Goal: Check status

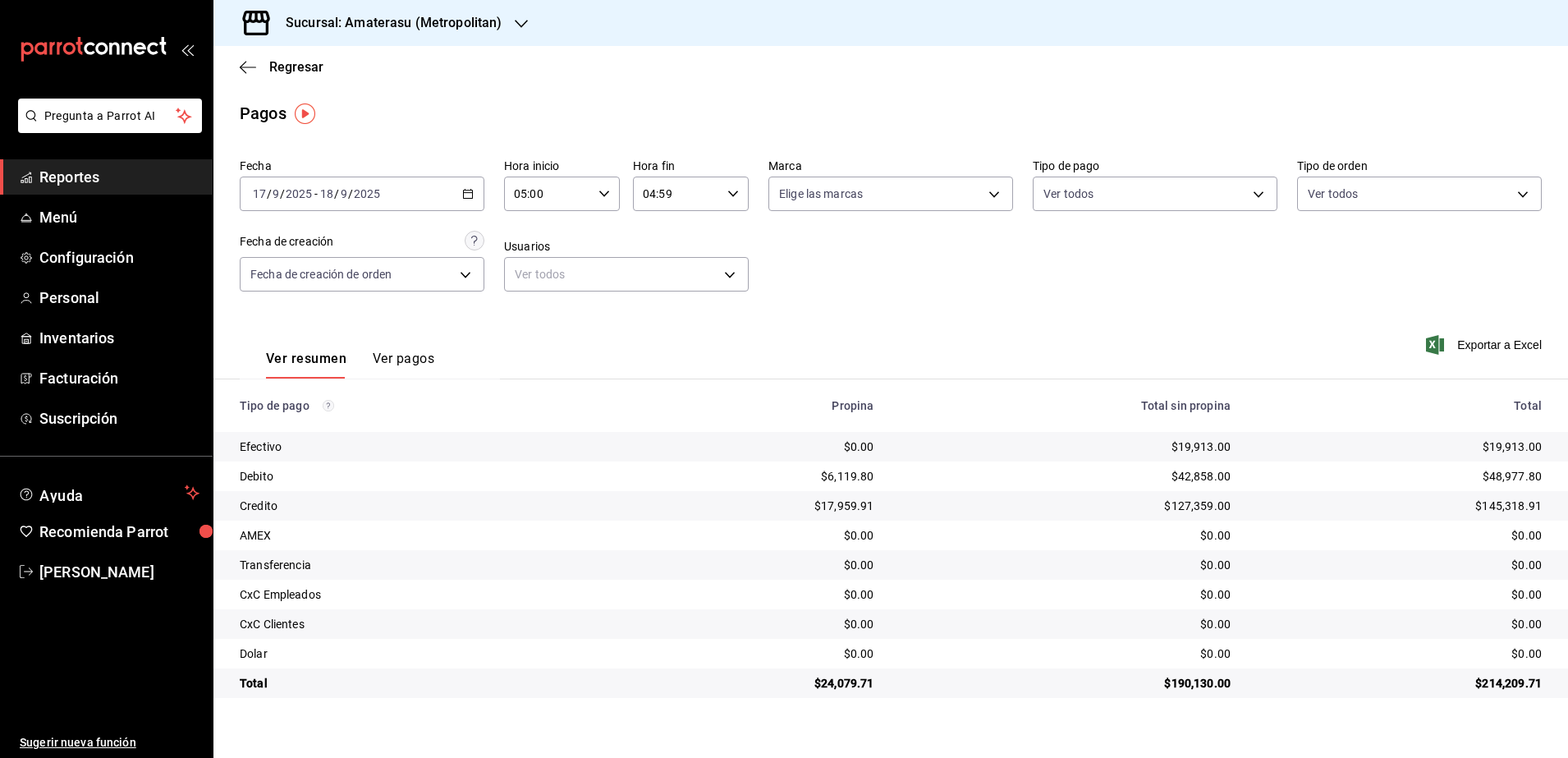
click at [477, 192] on div "[DATE] [DATE] - [DATE] [DATE]" at bounding box center [362, 194] width 245 height 34
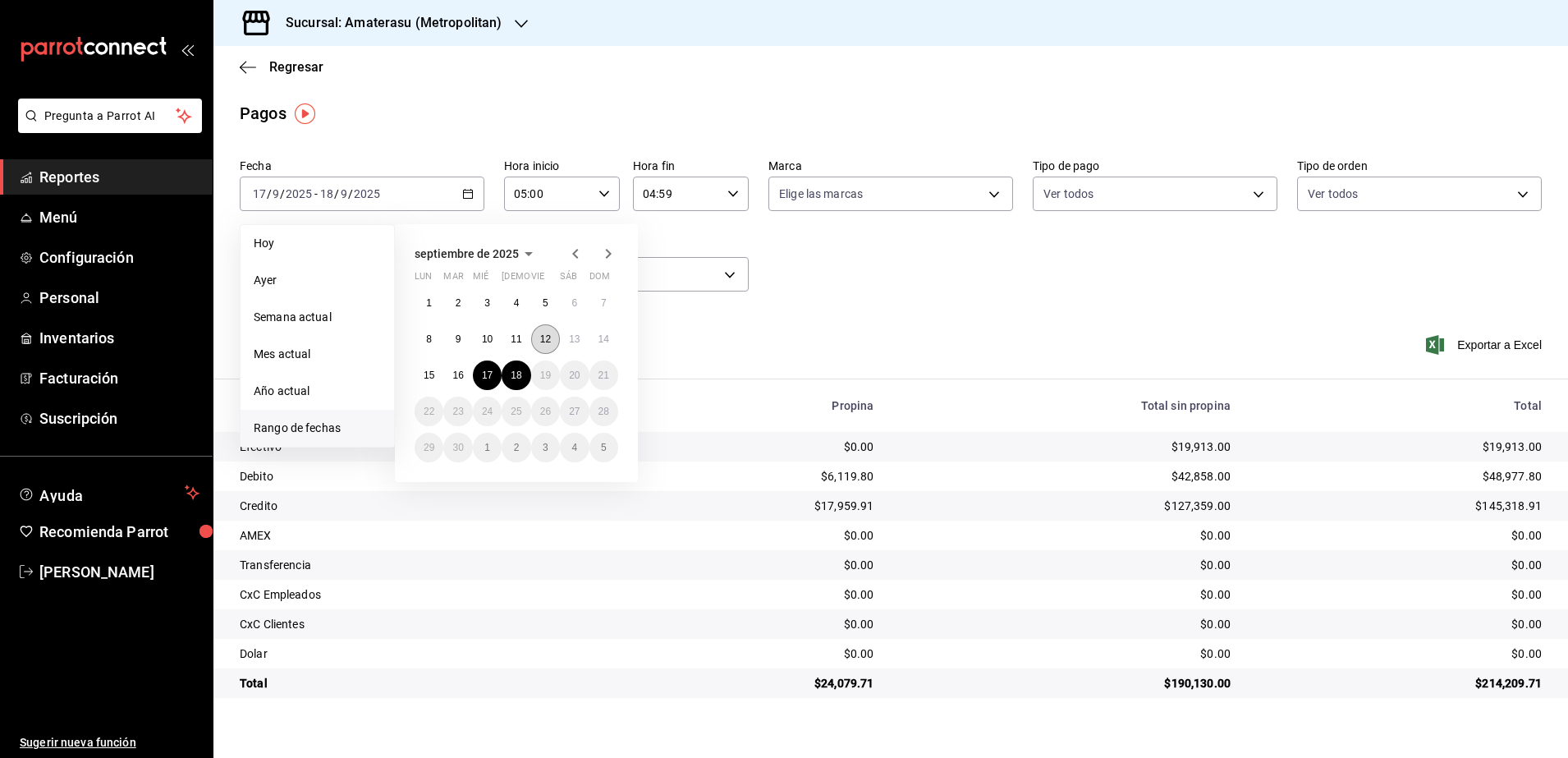
click at [538, 349] on button "12" at bounding box center [545, 338] width 29 height 29
click at [570, 348] on button "13" at bounding box center [574, 338] width 29 height 29
type input "00:00"
type input "23:59"
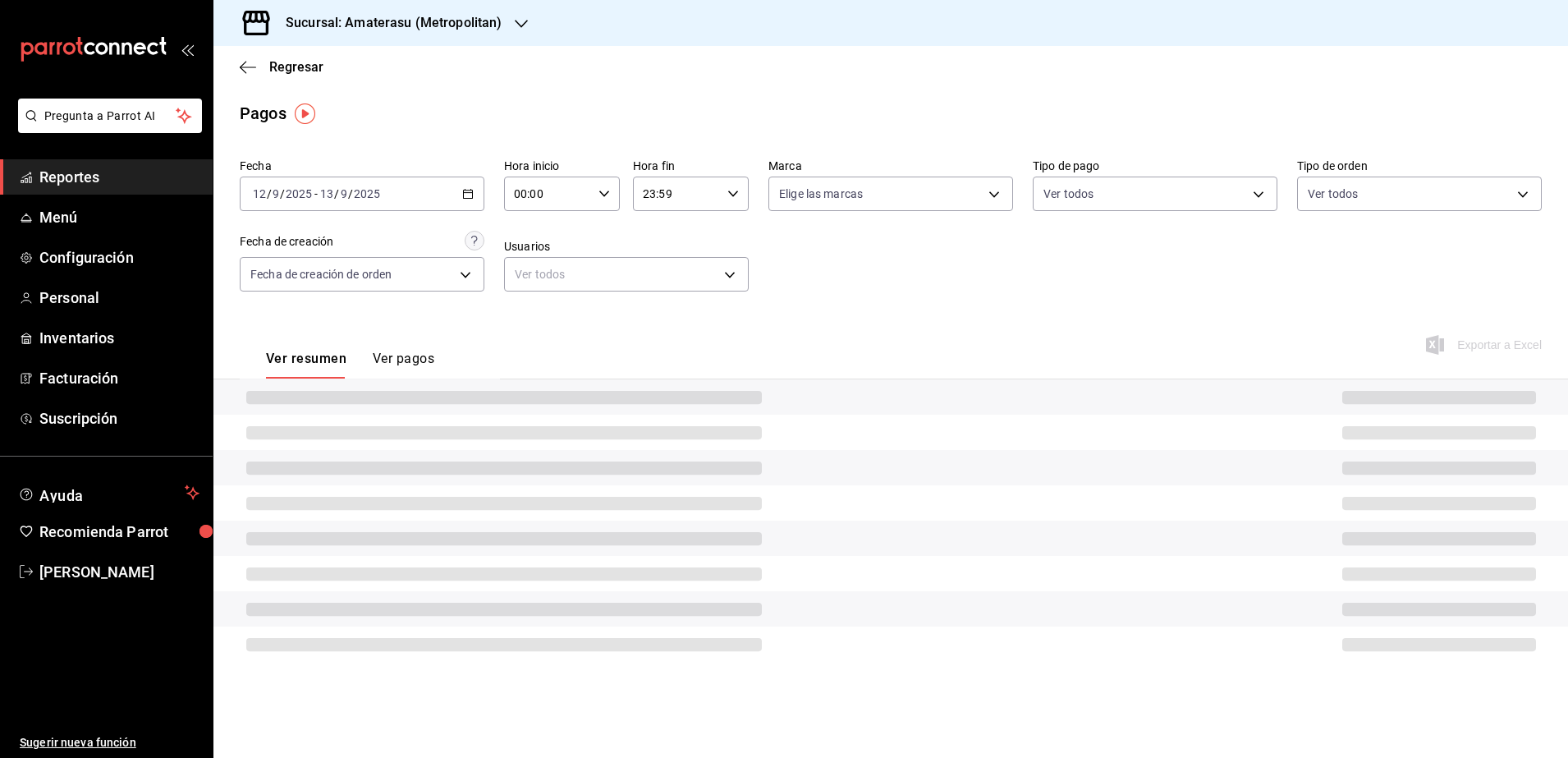
click at [600, 196] on icon "button" at bounding box center [604, 194] width 11 height 11
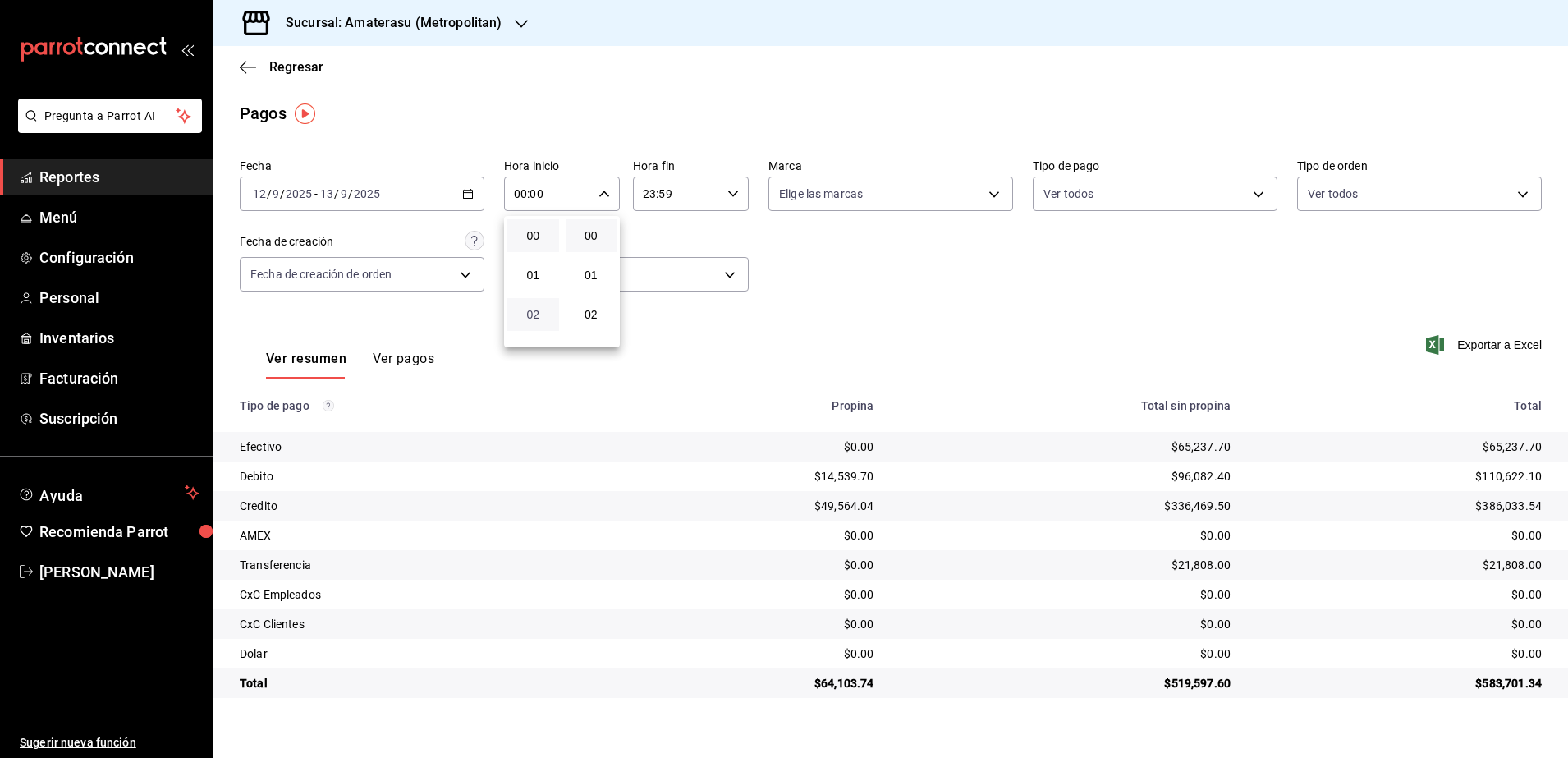
scroll to position [103, 0]
click at [542, 326] on span "05" at bounding box center [533, 330] width 32 height 13
type input "05:00"
click at [729, 196] on div at bounding box center [784, 379] width 1568 height 758
click at [732, 197] on icon "button" at bounding box center [734, 194] width 11 height 11
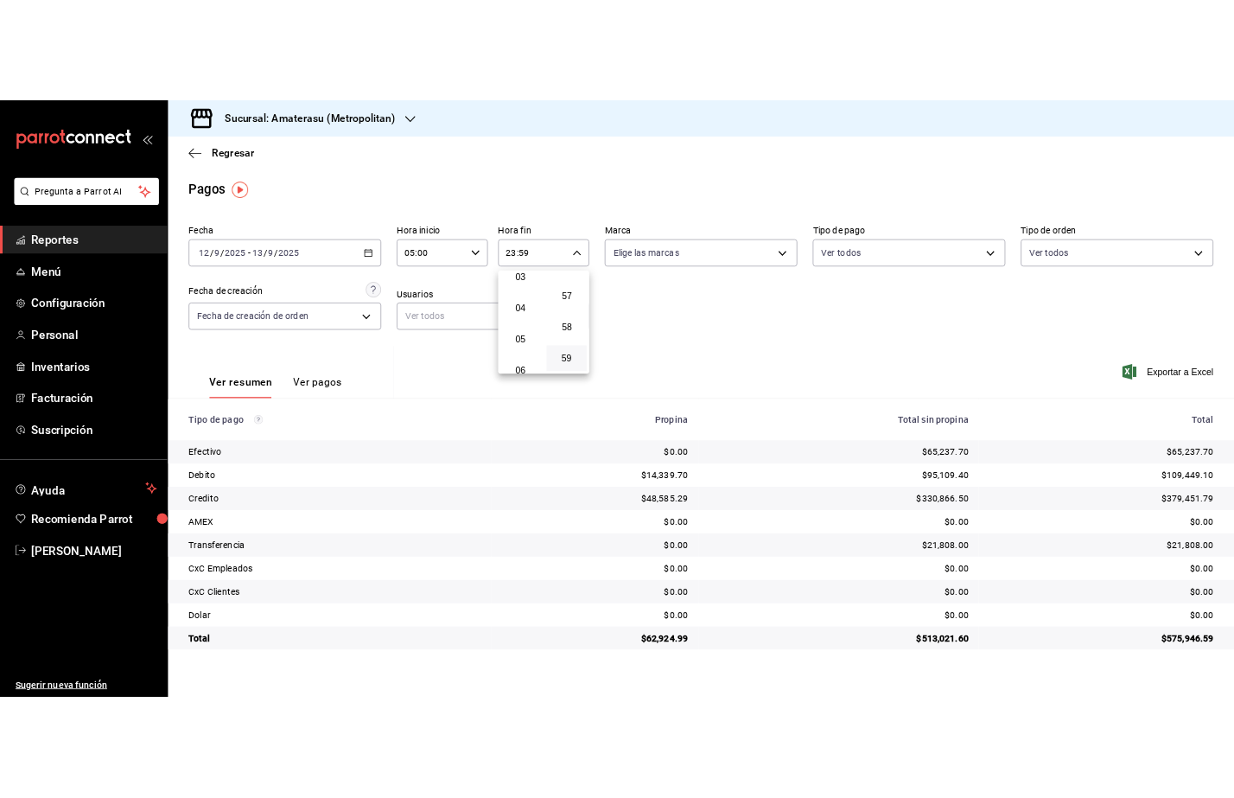
scroll to position [101, 0]
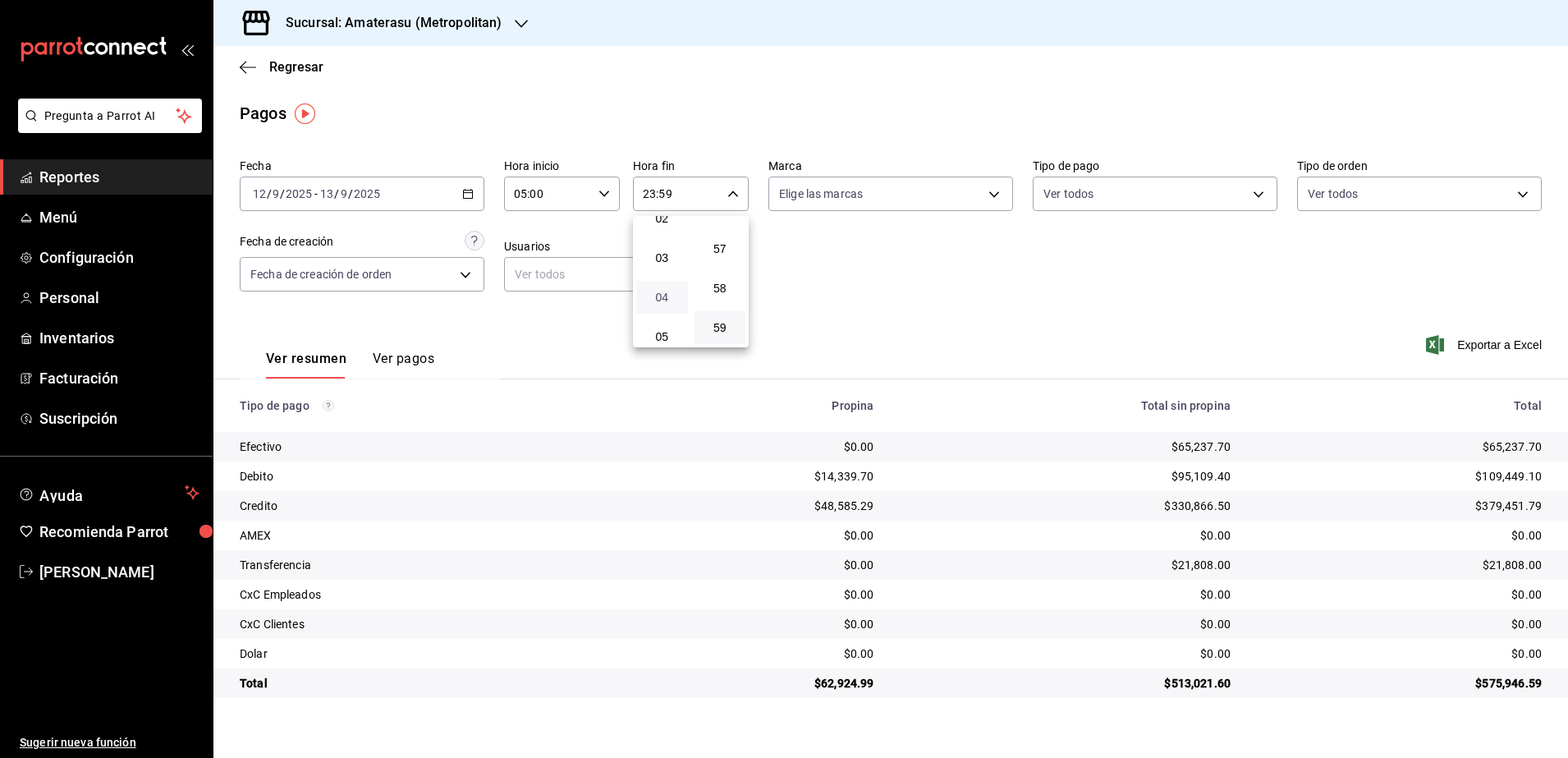
click at [658, 297] on span "04" at bounding box center [662, 297] width 32 height 13
type input "04:59"
click at [962, 353] on div at bounding box center [784, 379] width 1568 height 758
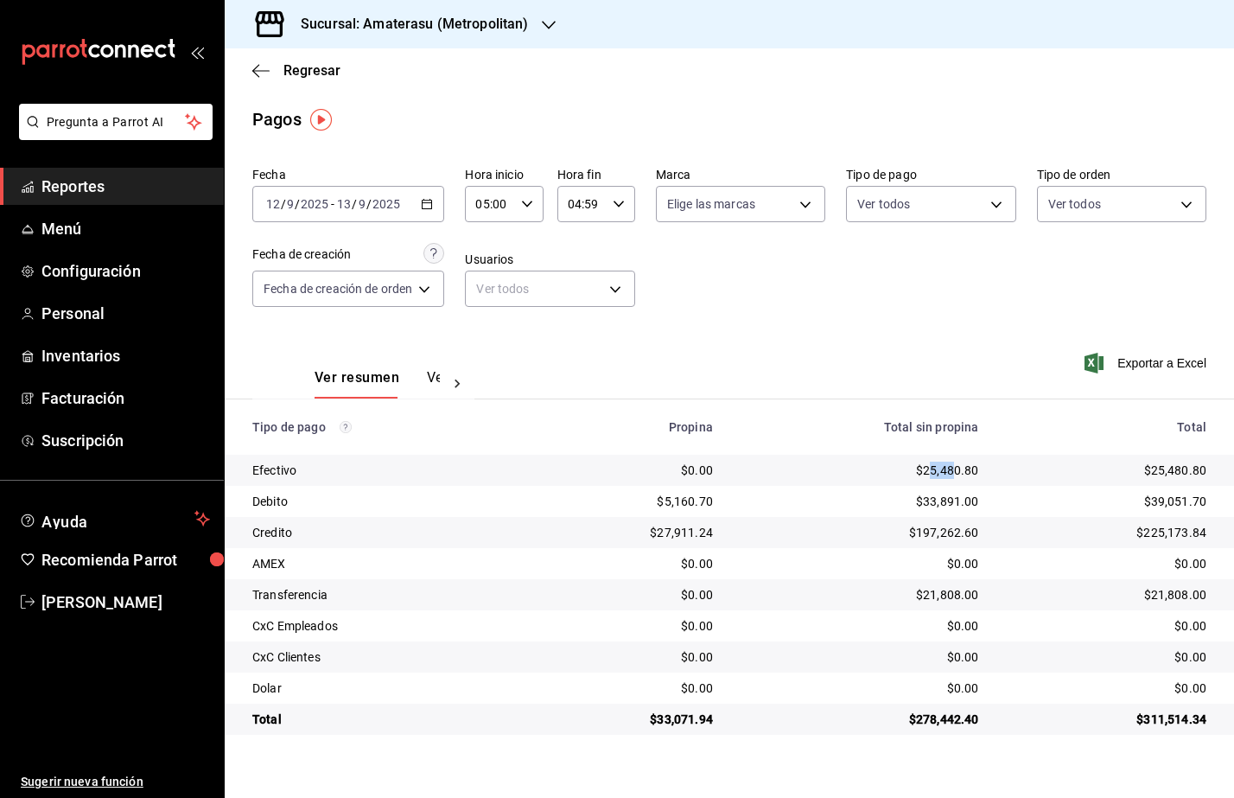
drag, startPoint x: 926, startPoint y: 469, endPoint x: 954, endPoint y: 477, distance: 28.7
click at [954, 477] on div "$25,480.80" at bounding box center [860, 469] width 238 height 17
drag, startPoint x: 691, startPoint y: 723, endPoint x: 708, endPoint y: 731, distance: 18.2
click at [708, 731] on td "$33,071.94" at bounding box center [629, 718] width 196 height 31
drag, startPoint x: 980, startPoint y: 470, endPoint x: 806, endPoint y: 475, distance: 173.8
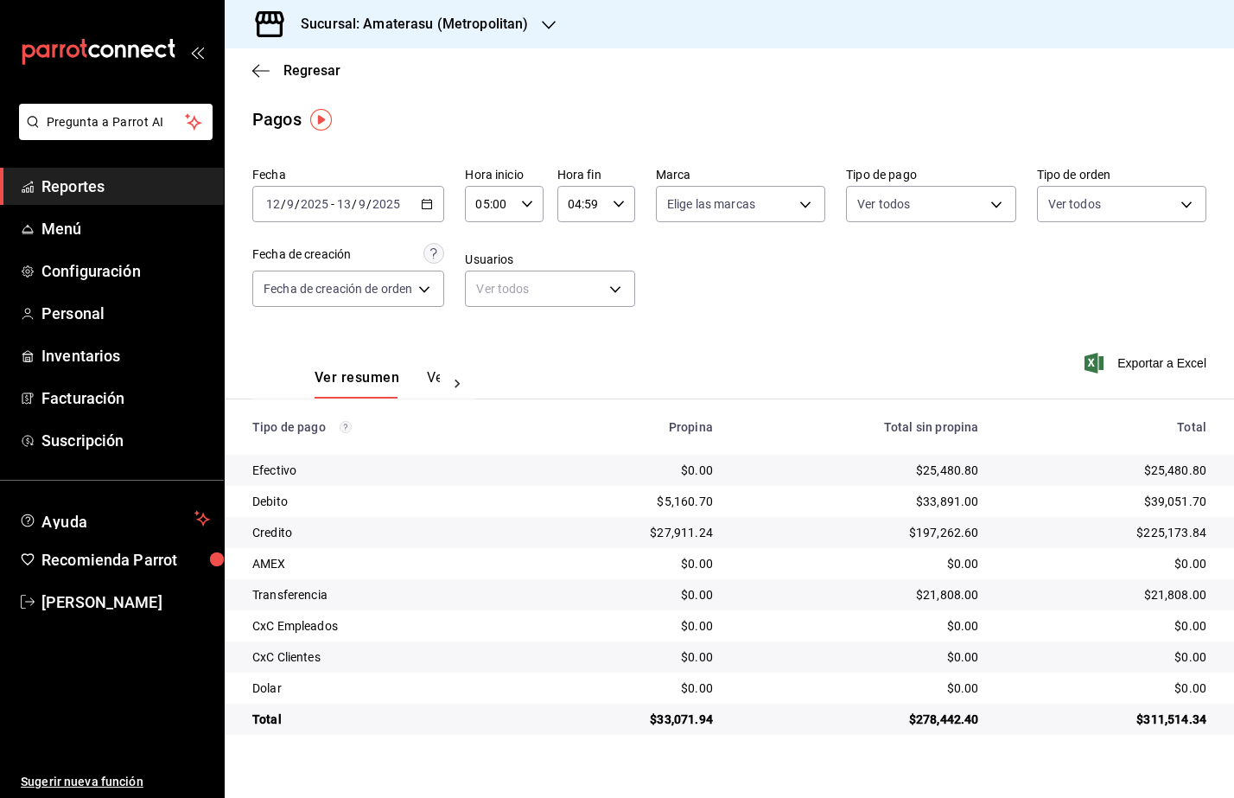
click at [806, 475] on div "$25,480.80" at bounding box center [860, 469] width 238 height 17
